Goal: Transaction & Acquisition: Purchase product/service

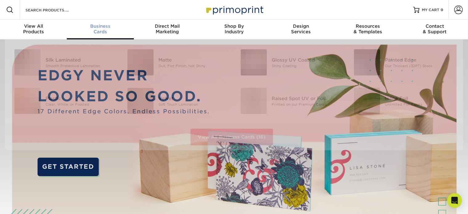
click at [101, 29] on div "Business Cards" at bounding box center [100, 28] width 67 height 11
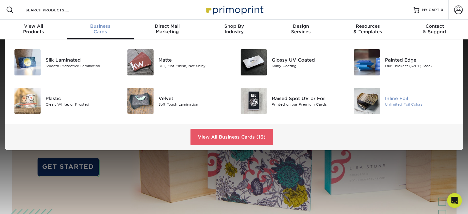
click at [375, 98] on img at bounding box center [367, 101] width 26 height 26
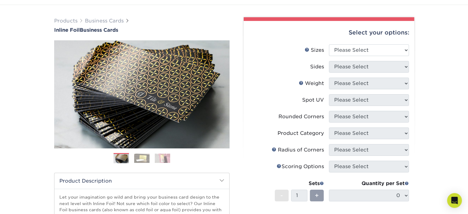
scroll to position [31, 0]
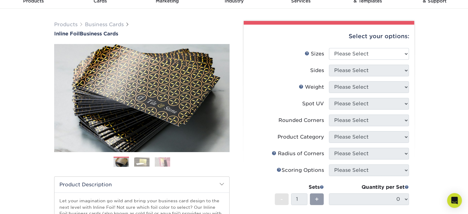
click at [143, 161] on img at bounding box center [141, 161] width 15 height 9
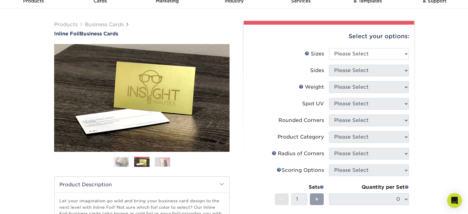
click at [164, 158] on img at bounding box center [162, 161] width 15 height 9
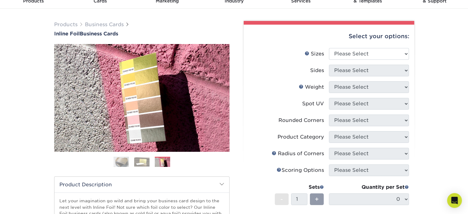
click at [122, 163] on img at bounding box center [121, 161] width 15 height 15
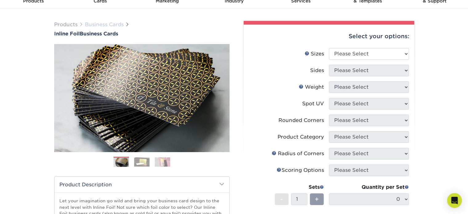
click at [93, 26] on link "Business Cards" at bounding box center [104, 25] width 39 height 6
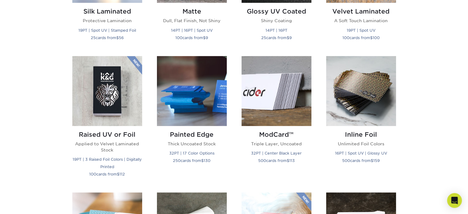
scroll to position [400, 0]
